Goal: Check status

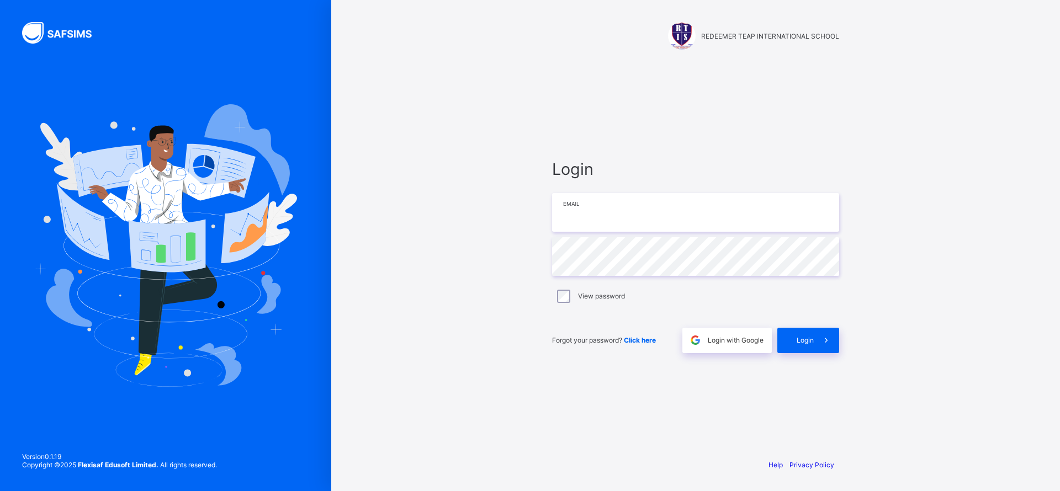
click at [683, 208] on input "email" at bounding box center [695, 212] width 287 height 39
type input "**********"
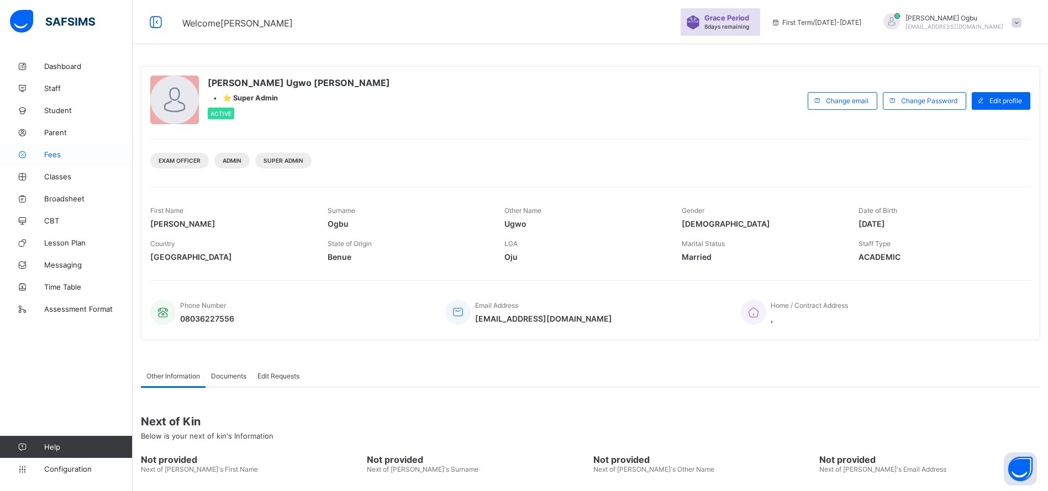
click at [53, 154] on span "Fees" at bounding box center [88, 154] width 88 height 9
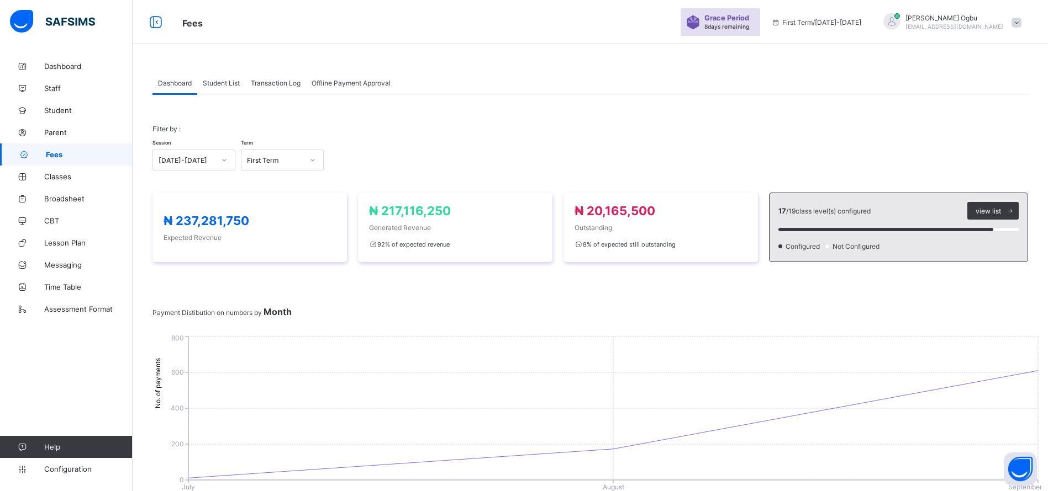
click at [263, 88] on div "Transaction Log" at bounding box center [275, 83] width 61 height 22
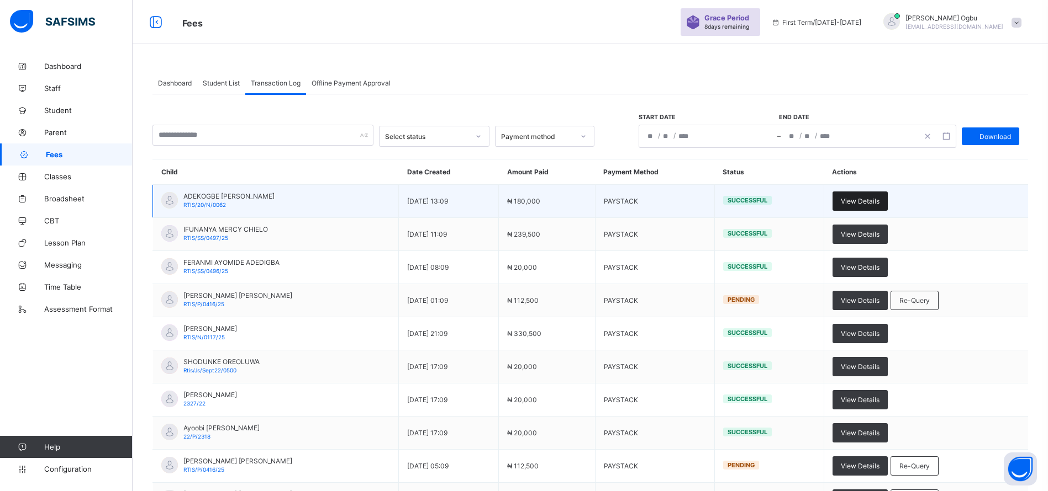
click at [879, 197] on span "View Details" at bounding box center [860, 201] width 39 height 8
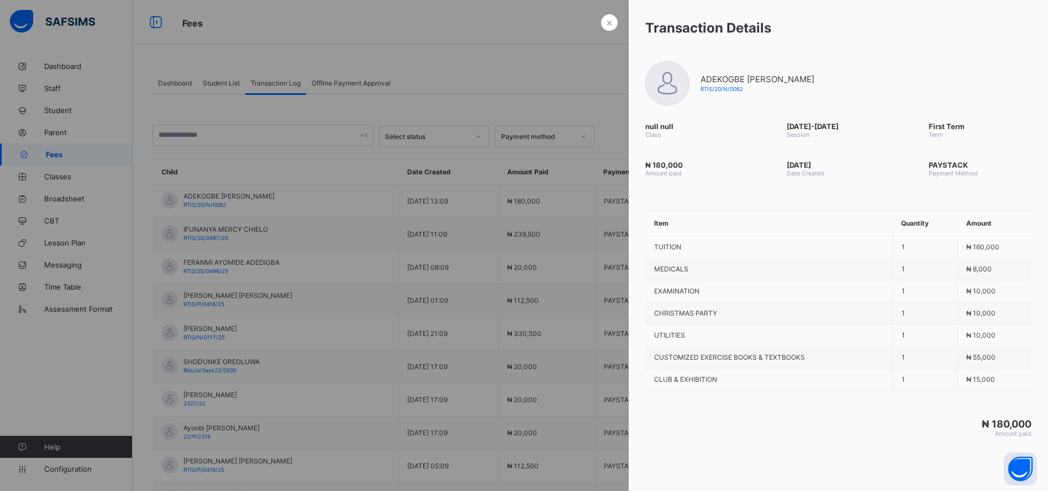
click at [495, 259] on div at bounding box center [524, 245] width 1048 height 491
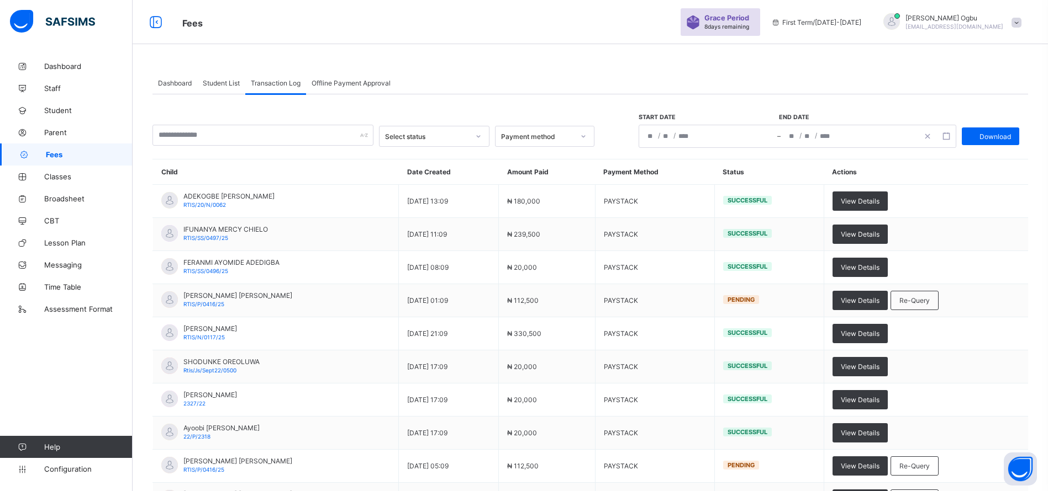
click at [213, 82] on span "Student List" at bounding box center [221, 83] width 37 height 8
